Goal: Task Accomplishment & Management: Complete application form

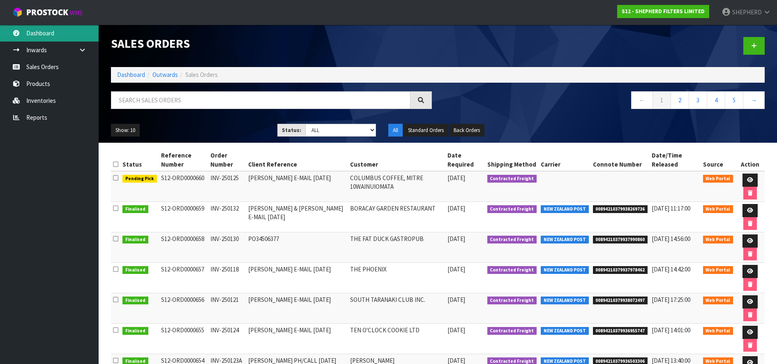
drag, startPoint x: 0, startPoint y: 0, endPoint x: 47, endPoint y: 31, distance: 56.4
click at [47, 31] on link "Dashboard" at bounding box center [49, 33] width 99 height 17
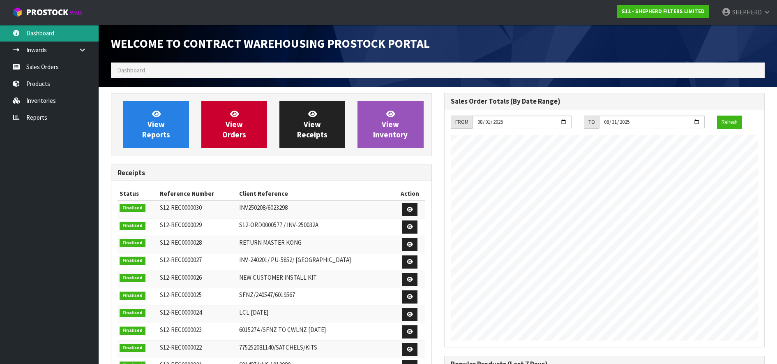
scroll to position [429, 333]
click at [44, 68] on link "Sales Orders" at bounding box center [49, 66] width 99 height 17
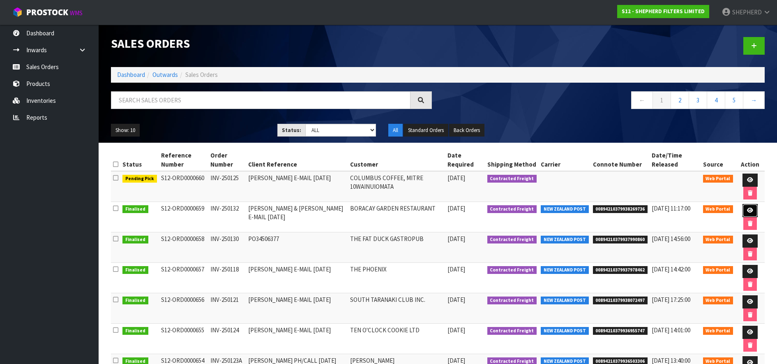
click at [749, 210] on icon at bounding box center [750, 210] width 6 height 5
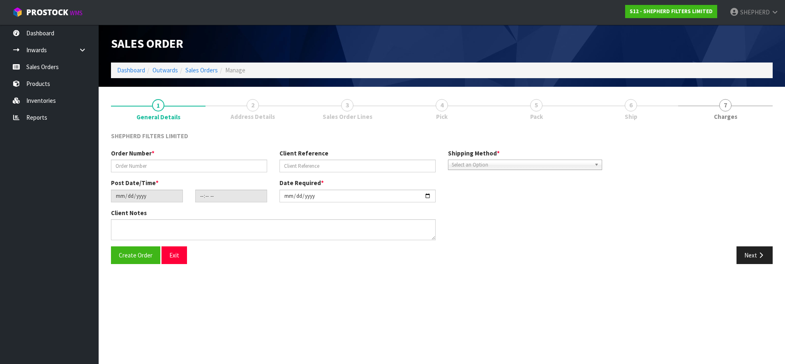
type input "INV-250132"
type input "[PERSON_NAME] & [PERSON_NAME] E-MAIL [DATE]"
type input "[DATE]"
type input "16:47:00.000"
type input "[DATE]"
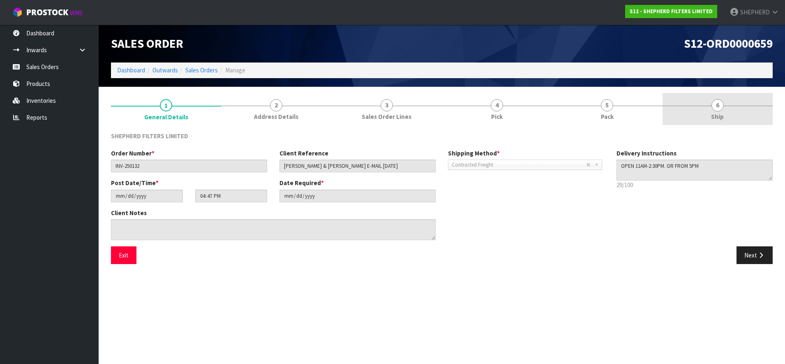
click at [718, 106] on span "6" at bounding box center [718, 105] width 12 height 12
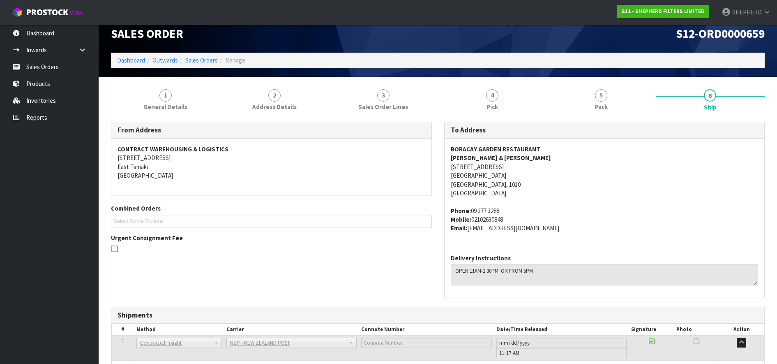
scroll to position [65, 0]
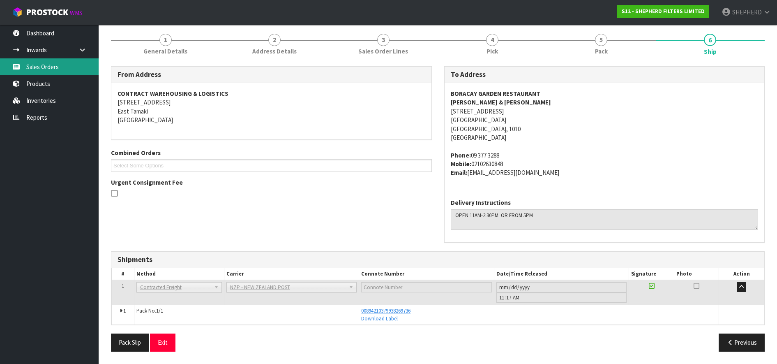
click at [55, 64] on link "Sales Orders" at bounding box center [49, 66] width 99 height 17
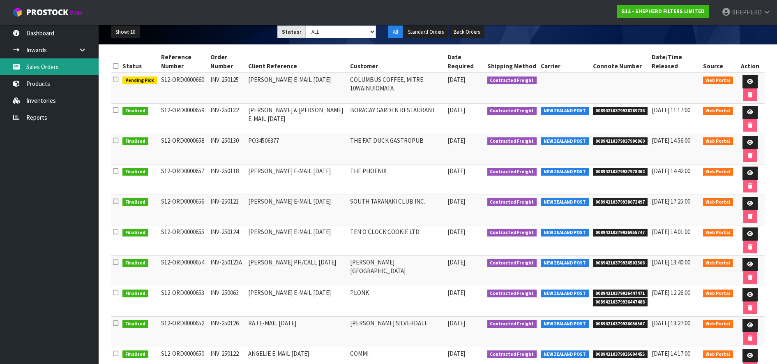
scroll to position [148, 0]
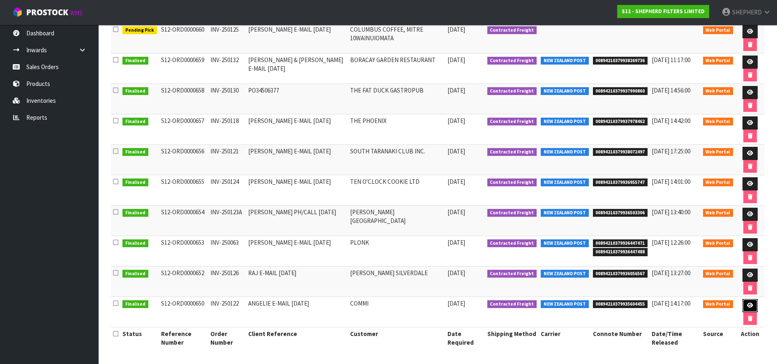
click at [747, 303] on icon at bounding box center [750, 305] width 6 height 5
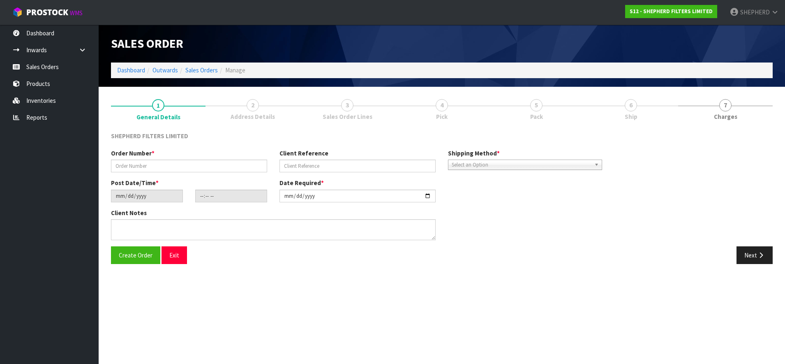
type input "INV-250122"
type input "ANGELIE E-MAIL [DATE]"
type input "[DATE]"
type input "17:31:00.000"
type input "[DATE]"
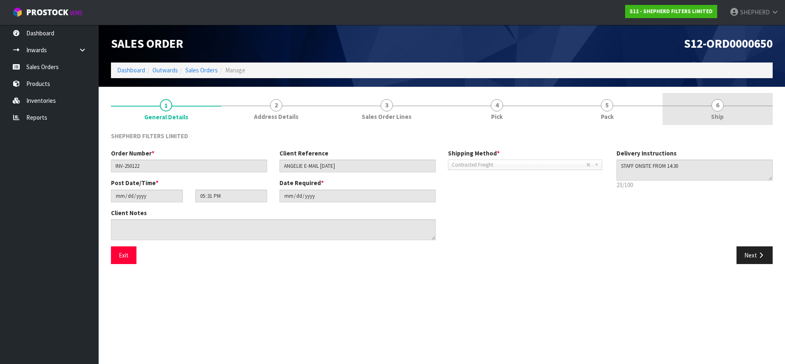
click at [719, 102] on span "6" at bounding box center [718, 105] width 12 height 12
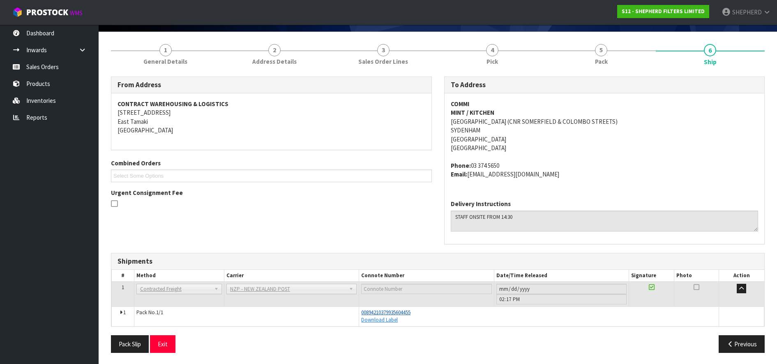
scroll to position [56, 0]
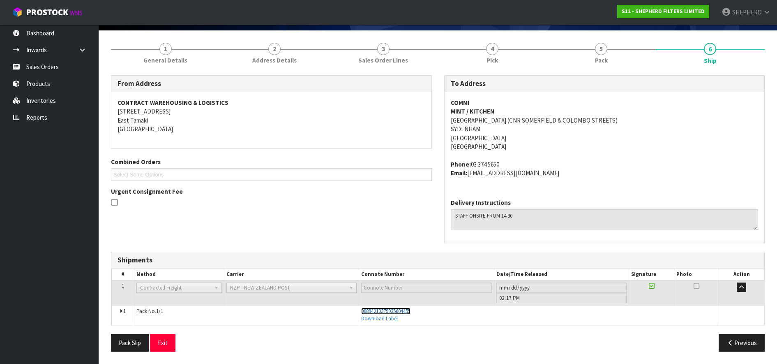
click at [400, 309] on span "00894210379935604455" at bounding box center [385, 310] width 49 height 7
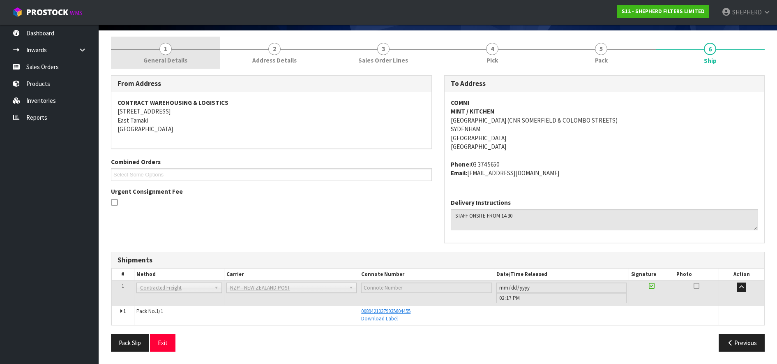
click at [167, 47] on span "1" at bounding box center [165, 49] width 12 height 12
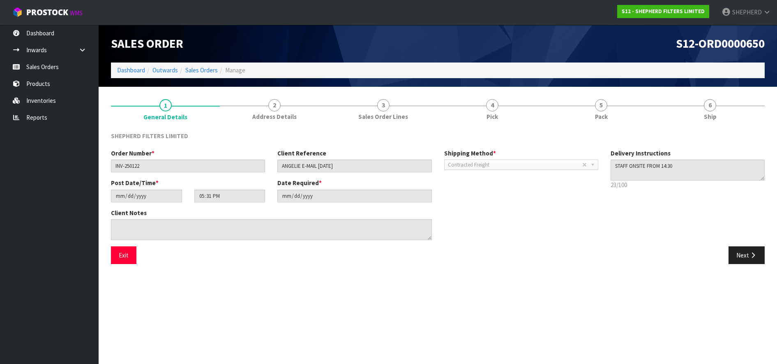
scroll to position [0, 0]
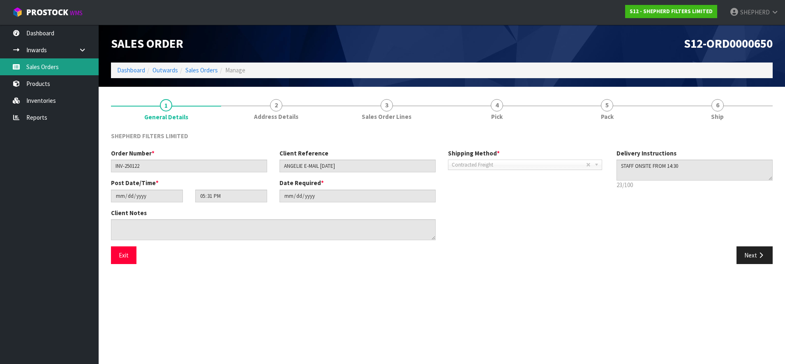
click at [58, 65] on link "Sales Orders" at bounding box center [49, 66] width 99 height 17
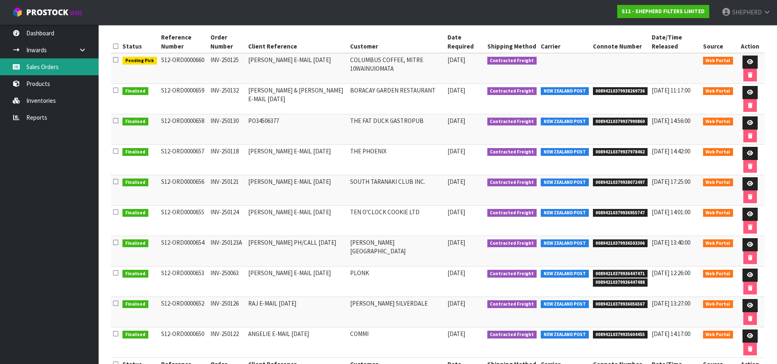
scroll to position [148, 0]
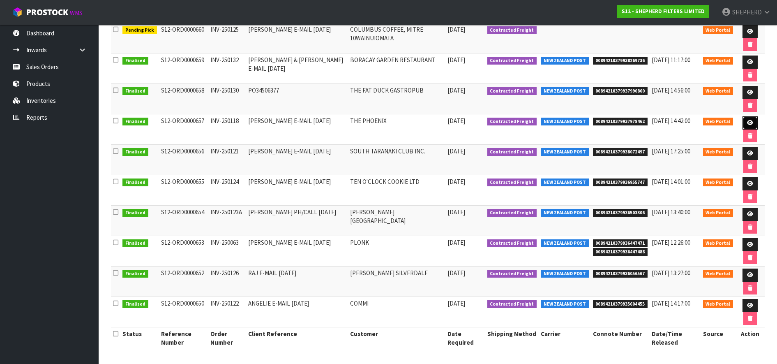
click at [747, 122] on icon at bounding box center [750, 122] width 6 height 5
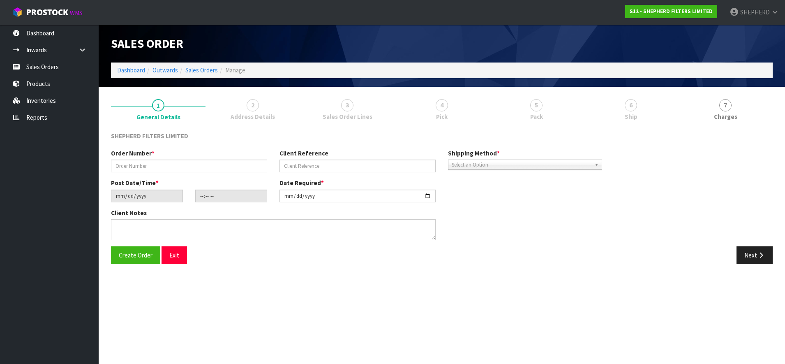
type input "INV-250118"
type input "[PERSON_NAME] E-MAIL [DATE]"
type input "[DATE]"
type input "16:47:00.000"
type input "[DATE]"
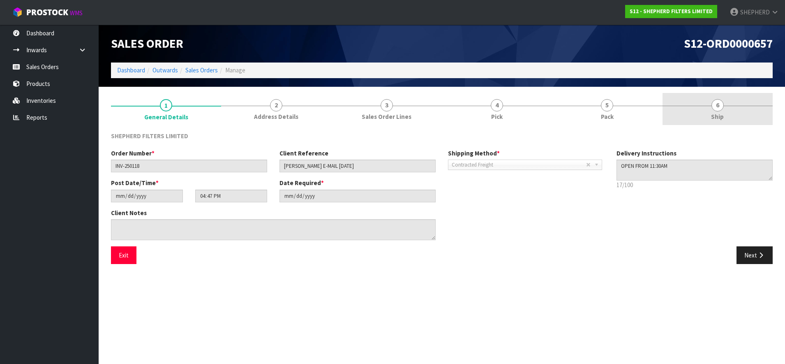
click at [718, 106] on span "6" at bounding box center [718, 105] width 12 height 12
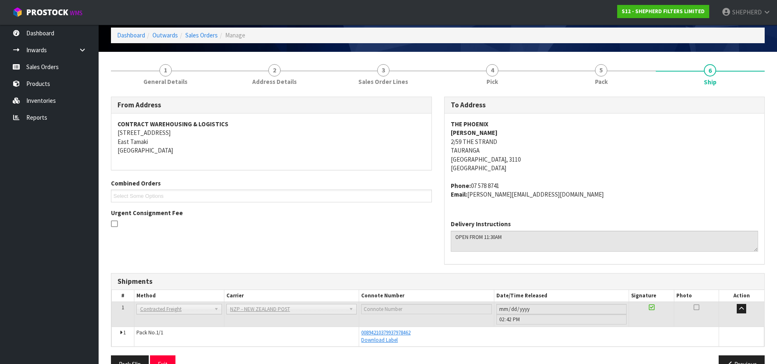
scroll to position [56, 0]
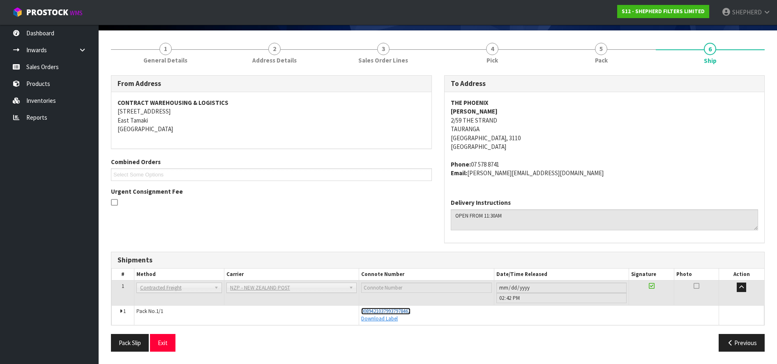
click at [410, 312] on span "00894210379937978462" at bounding box center [385, 310] width 49 height 7
click at [60, 70] on link "Sales Orders" at bounding box center [49, 66] width 99 height 17
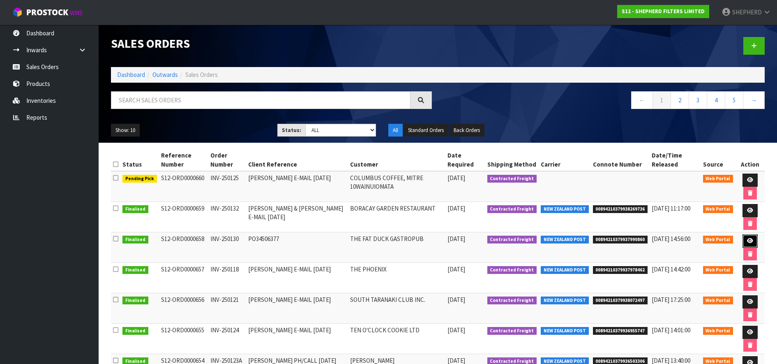
click at [753, 241] on link at bounding box center [750, 240] width 15 height 13
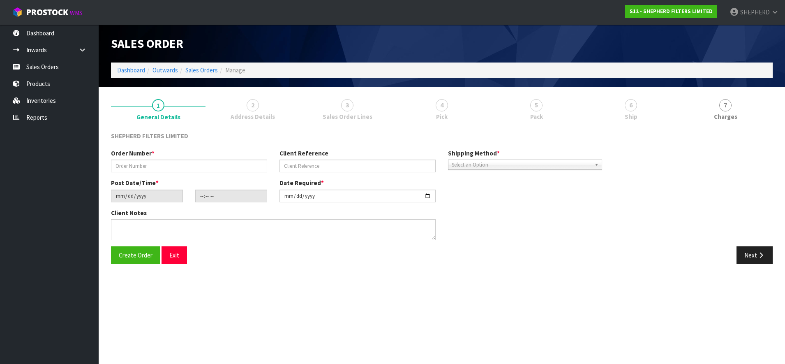
type input "INV-250130"
type input "PO34506377"
type input "[DATE]"
type input "17:13:00.000"
type input "[DATE]"
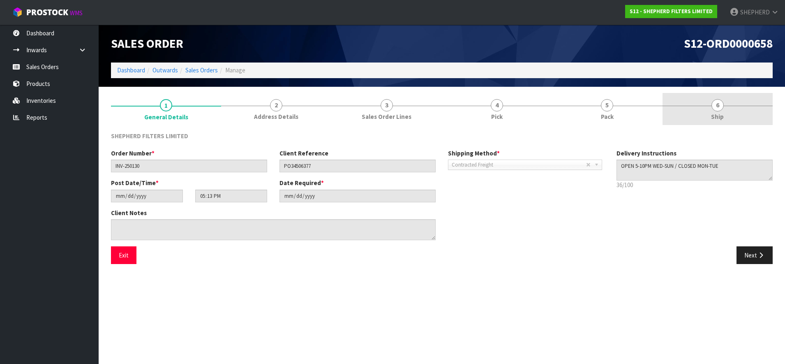
click at [718, 105] on span "6" at bounding box center [718, 105] width 12 height 12
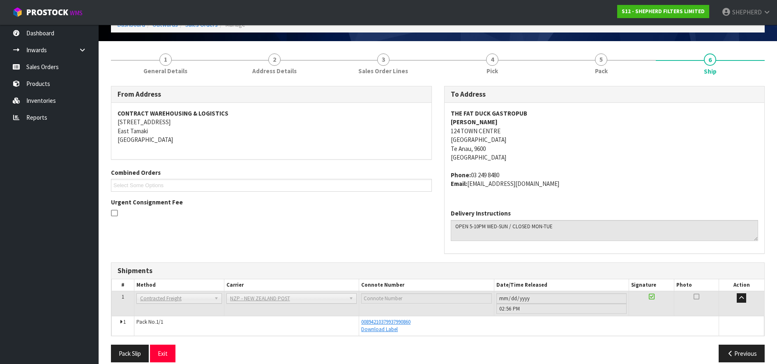
scroll to position [56, 0]
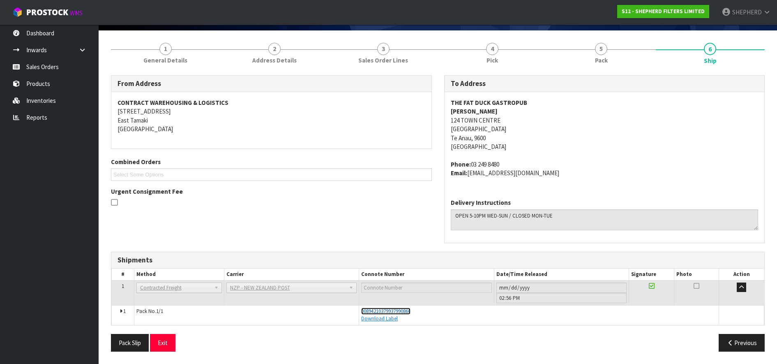
click at [402, 313] on span "00894210379937990860" at bounding box center [385, 310] width 49 height 7
click at [54, 69] on link "Sales Orders" at bounding box center [49, 66] width 99 height 17
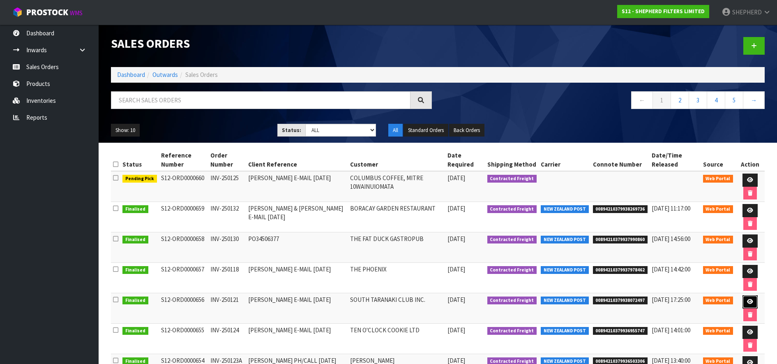
click at [749, 300] on icon at bounding box center [750, 301] width 6 height 5
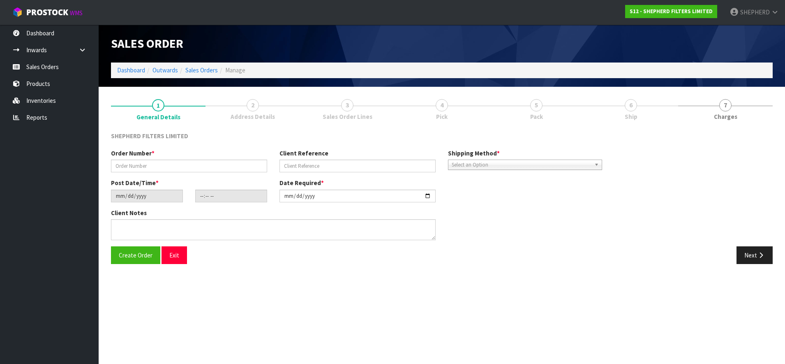
type input "INV-250121"
type input "[PERSON_NAME] E-MAIL [DATE]"
type input "[DATE]"
type input "21:43:00.000"
type input "[DATE]"
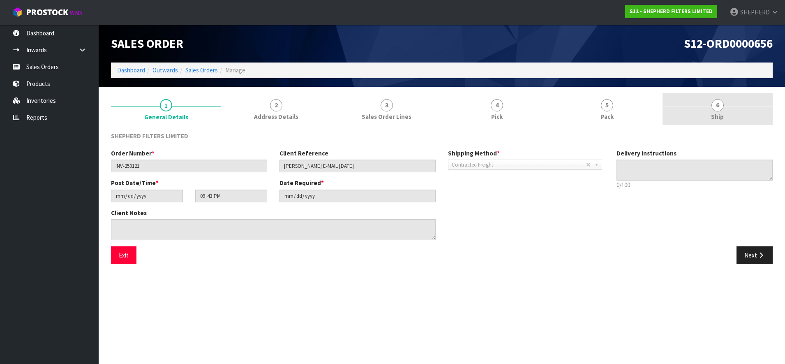
click at [717, 104] on span "6" at bounding box center [718, 105] width 12 height 12
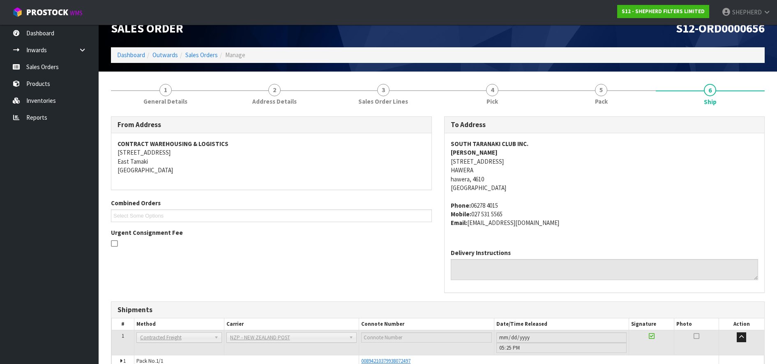
scroll to position [65, 0]
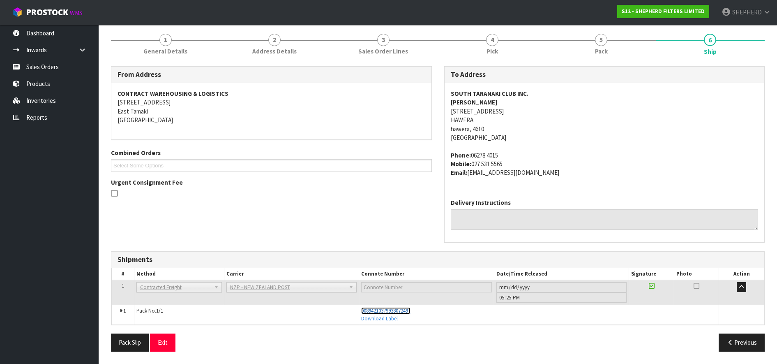
click at [404, 311] on span "00894210379938072497" at bounding box center [385, 310] width 49 height 7
